Goal: Navigation & Orientation: Find specific page/section

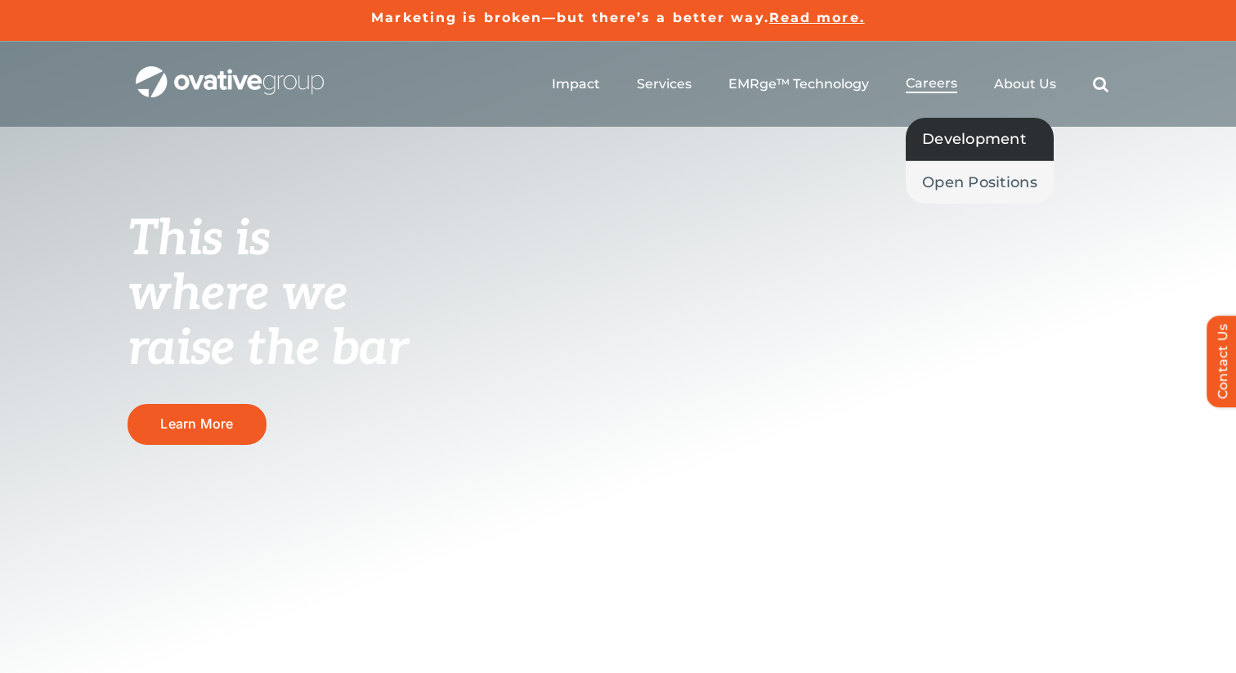
click at [952, 148] on span "Development" at bounding box center [974, 138] width 104 height 23
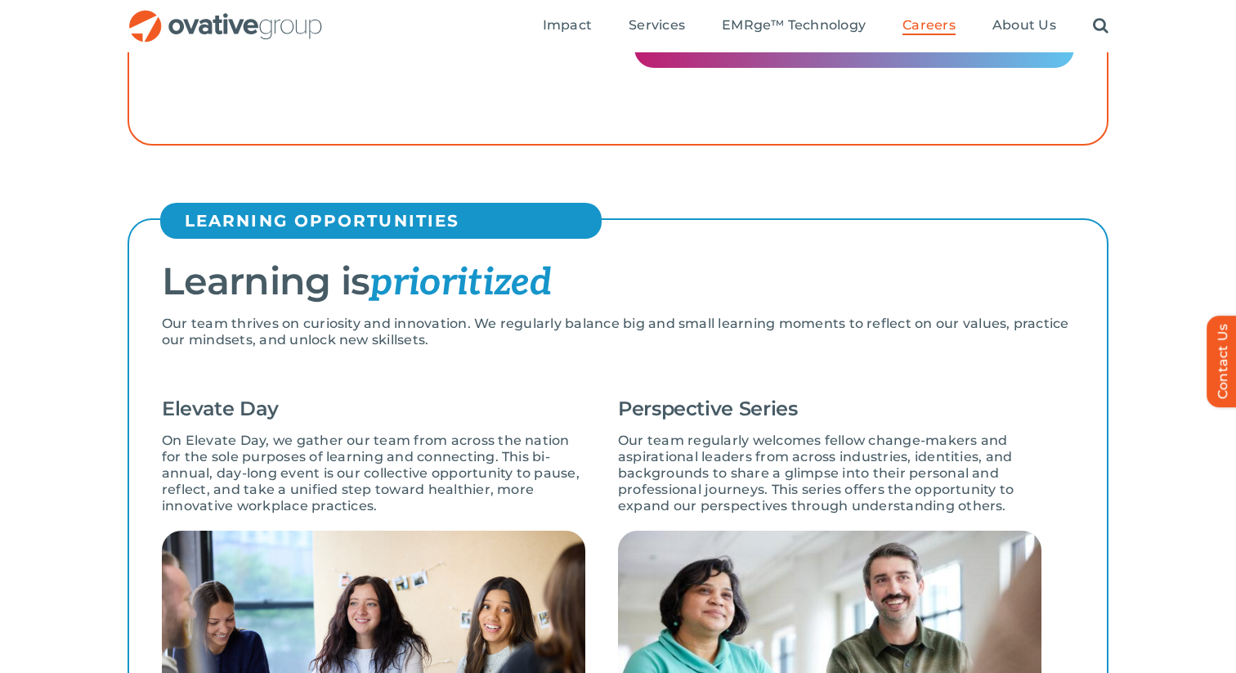
scroll to position [873, 0]
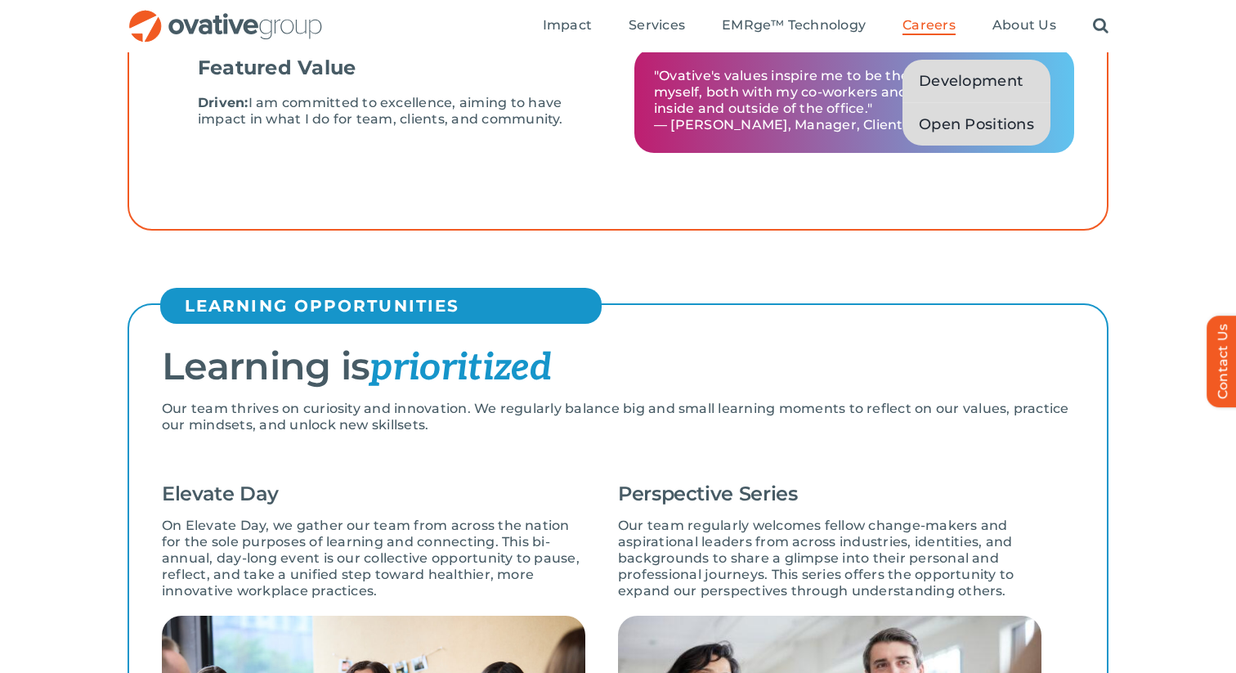
click at [937, 118] on span "Open Positions" at bounding box center [976, 124] width 115 height 23
